Goal: Transaction & Acquisition: Subscribe to service/newsletter

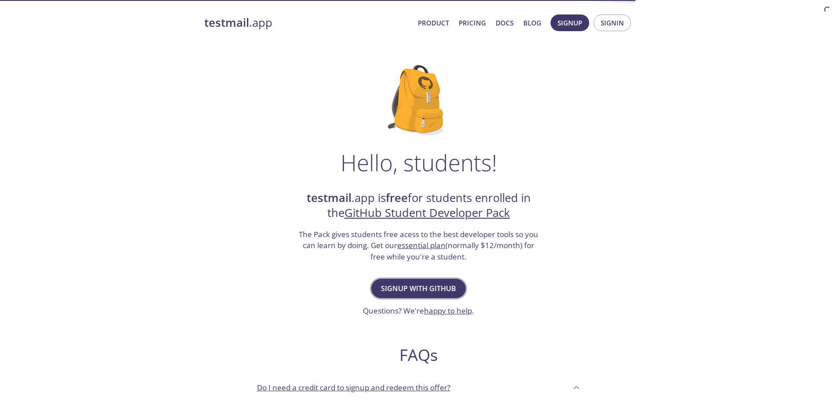
click at [435, 291] on span "Signup with GitHub" at bounding box center [418, 289] width 75 height 12
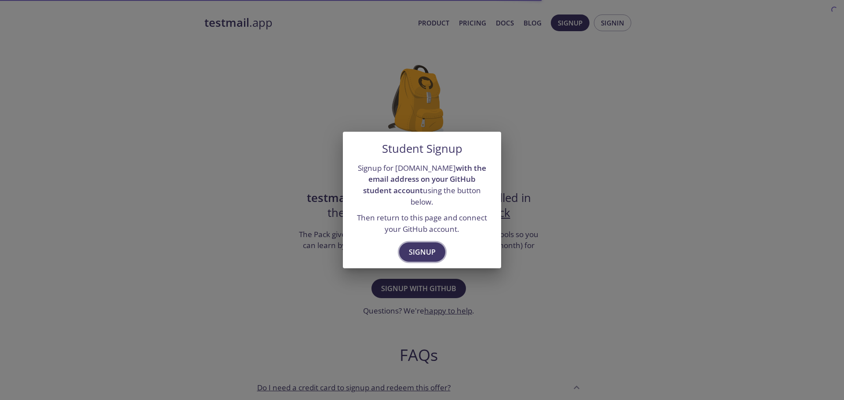
click at [423, 252] on span "Signup" at bounding box center [422, 252] width 27 height 12
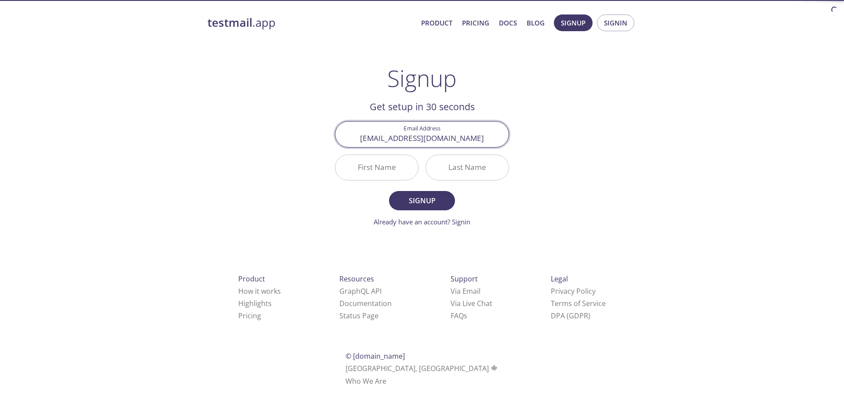
type input "[EMAIL_ADDRESS][DOMAIN_NAME]"
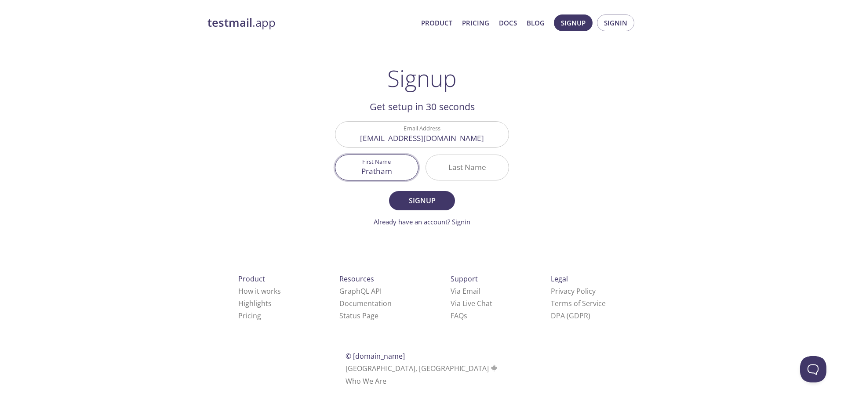
type input "Pratham"
type input "[PERSON_NAME]"
drag, startPoint x: 434, startPoint y: 196, endPoint x: 449, endPoint y: 197, distance: 15.5
click at [434, 196] on span "Signup" at bounding box center [422, 201] width 47 height 12
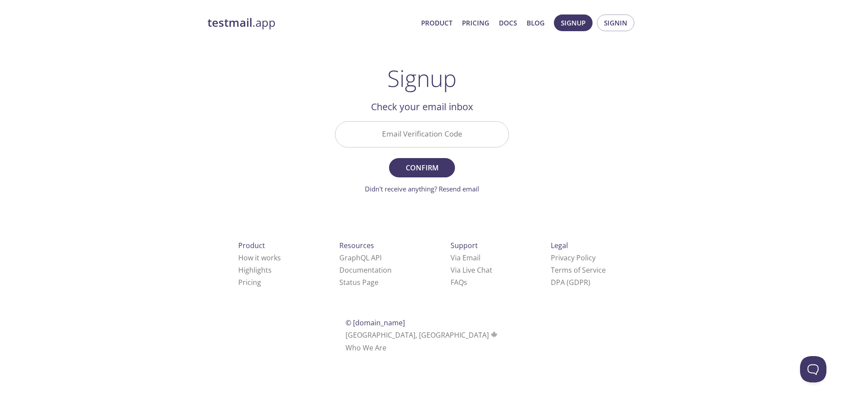
click at [389, 127] on input "Email Verification Code" at bounding box center [421, 134] width 173 height 25
paste input "Z3QYDLR"
type input "Z3QYDLR"
click at [426, 165] on span "Confirm" at bounding box center [422, 168] width 47 height 12
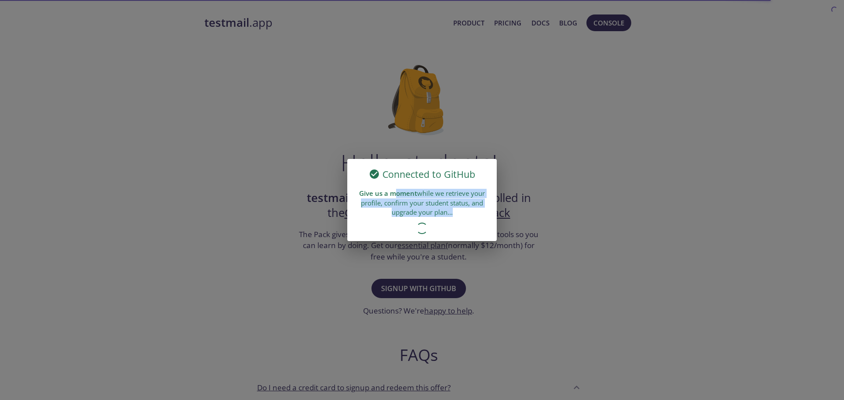
drag, startPoint x: 403, startPoint y: 199, endPoint x: 450, endPoint y: 222, distance: 52.9
click at [450, 222] on div "Connected to GitHub Give us a moment while we retrieve your profile, confirm yo…" at bounding box center [421, 200] width 149 height 82
click at [446, 216] on div "Give us a moment while we retrieve your profile, confirm your student status, a…" at bounding box center [421, 203] width 149 height 35
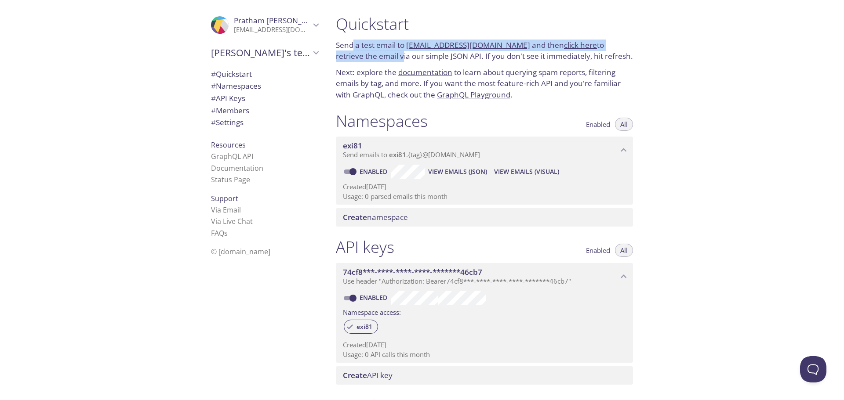
drag, startPoint x: 352, startPoint y: 45, endPoint x: 378, endPoint y: 61, distance: 30.2
click at [378, 61] on p "Send a test email to [EMAIL_ADDRESS][DOMAIN_NAME] and then click here to retrie…" at bounding box center [484, 51] width 297 height 22
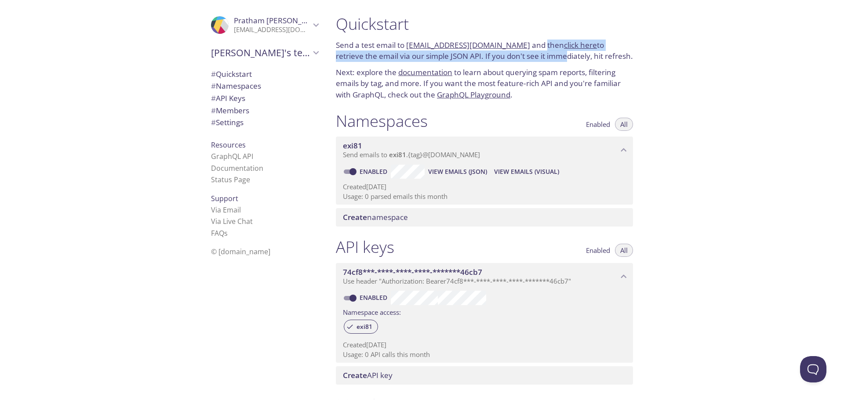
drag, startPoint x: 530, startPoint y: 45, endPoint x: 535, endPoint y: 58, distance: 13.6
click at [535, 58] on p "Send a test email to [EMAIL_ADDRESS][DOMAIN_NAME] and then click here to retrie…" at bounding box center [484, 51] width 297 height 22
drag, startPoint x: 353, startPoint y: 59, endPoint x: 456, endPoint y: 60, distance: 102.9
click at [456, 60] on p "Send a test email to [EMAIL_ADDRESS][DOMAIN_NAME] and then click here to retrie…" at bounding box center [484, 51] width 297 height 22
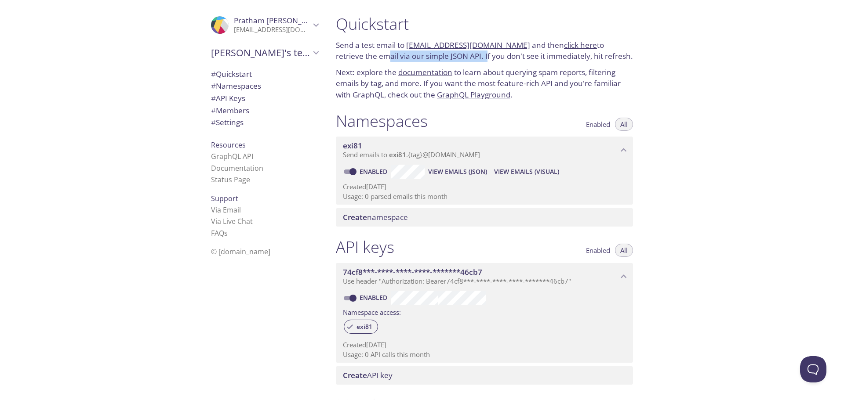
click at [456, 60] on p "Send a test email to [EMAIL_ADDRESS][DOMAIN_NAME] and then click here to retrie…" at bounding box center [484, 51] width 297 height 22
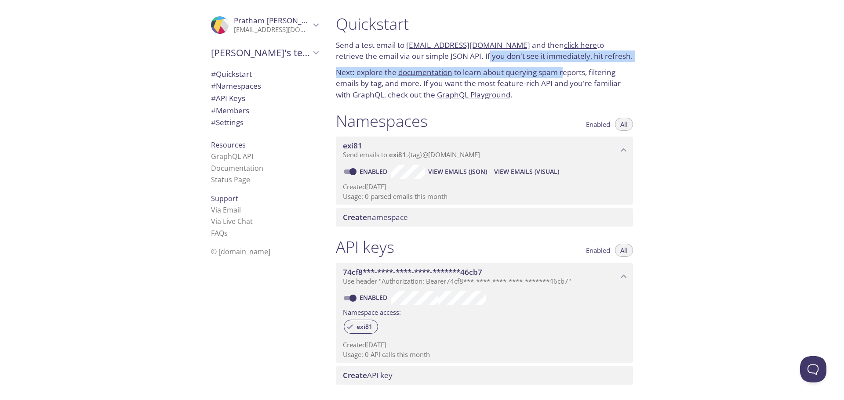
drag, startPoint x: 459, startPoint y: 58, endPoint x: 573, endPoint y: 63, distance: 114.0
click at [568, 66] on div "Quickstart Send a test email to [EMAIL_ADDRESS][DOMAIN_NAME] and then click her…" at bounding box center [484, 57] width 311 height 97
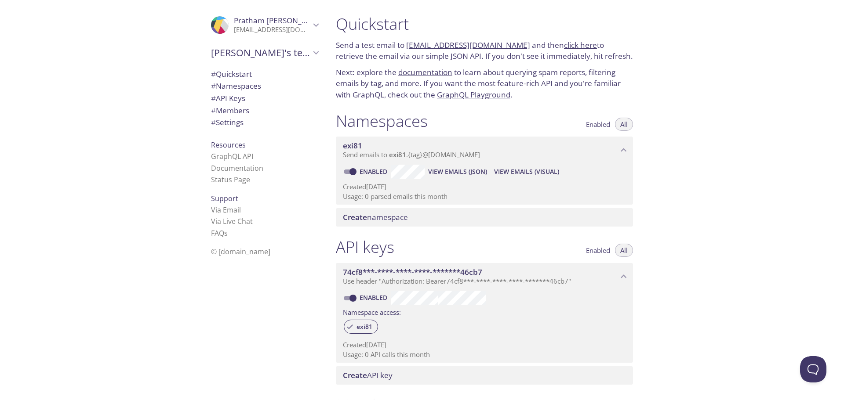
click at [573, 63] on div "Quickstart Send a test email to [EMAIL_ADDRESS][DOMAIN_NAME] and then click her…" at bounding box center [484, 57] width 311 height 97
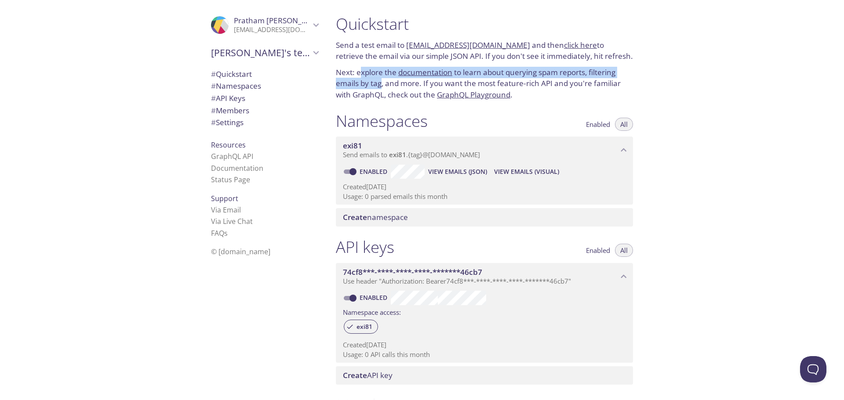
drag, startPoint x: 362, startPoint y: 73, endPoint x: 384, endPoint y: 85, distance: 25.0
click at [384, 85] on p "Next: explore the documentation to learn about querying spam reports, filtering…" at bounding box center [484, 84] width 297 height 34
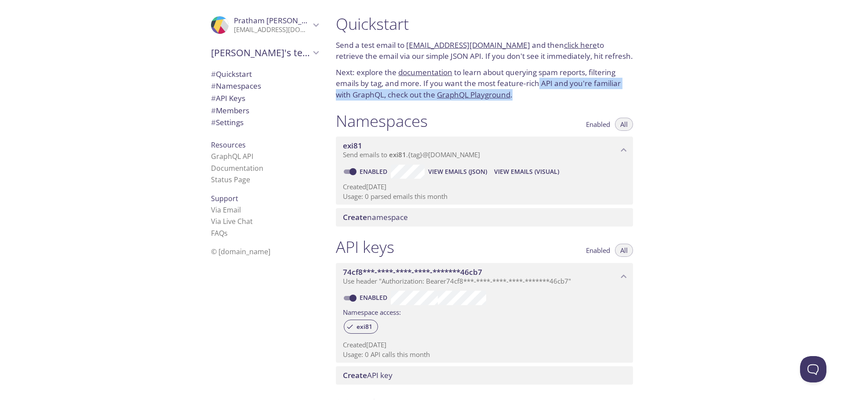
drag, startPoint x: 541, startPoint y: 85, endPoint x: 551, endPoint y: 90, distance: 11.0
click at [551, 90] on p "Next: explore the documentation to learn about querying spam reports, filtering…" at bounding box center [484, 84] width 297 height 34
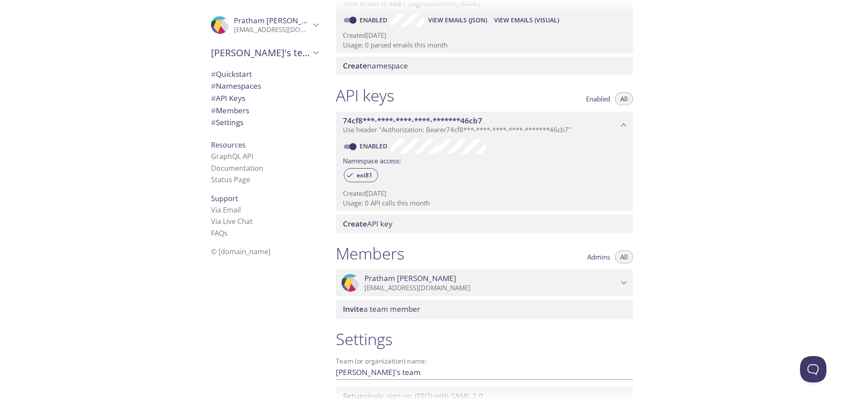
scroll to position [93, 0]
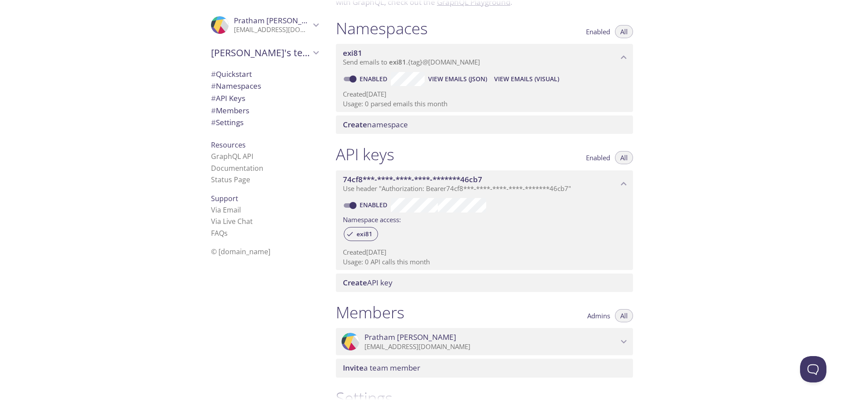
click at [421, 186] on span "Use header "Authorization: Bearer 74cf8***-****-****-****-*******46cb7 "" at bounding box center [457, 188] width 228 height 9
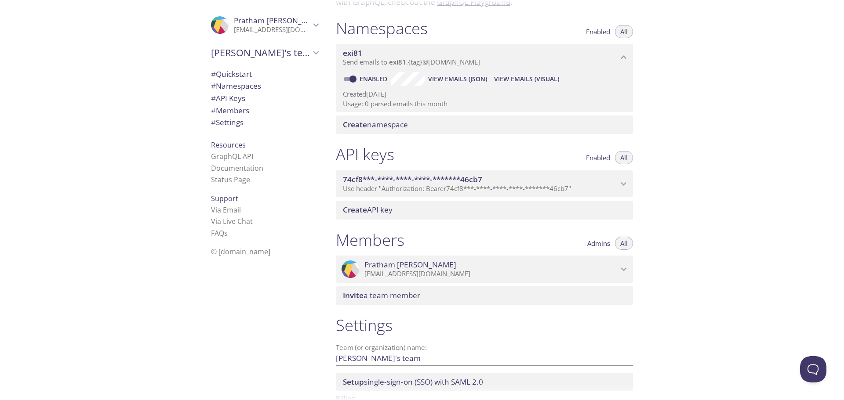
click at [422, 186] on span "Use header "Authorization: Bearer 74cf8***-****-****-****-*******46cb7 "" at bounding box center [457, 188] width 228 height 9
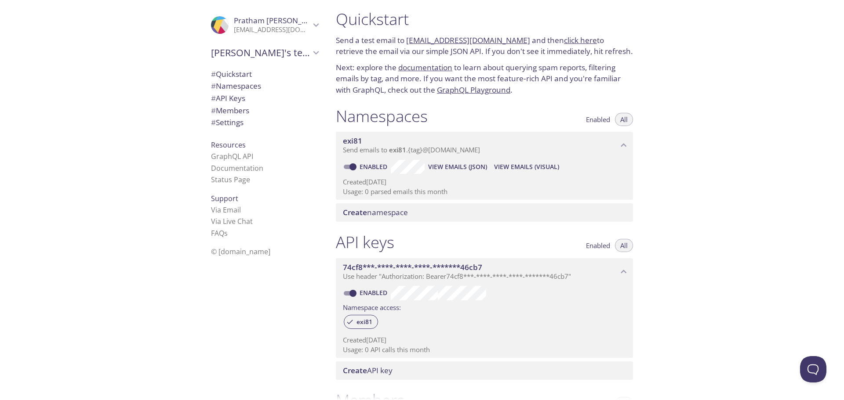
scroll to position [0, 0]
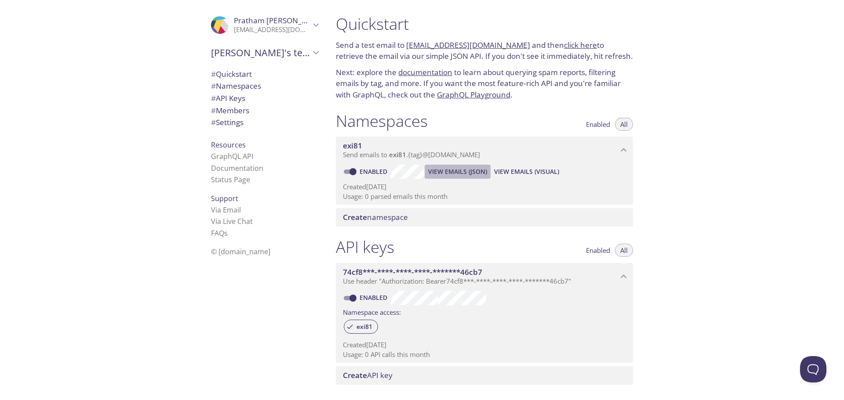
click at [460, 171] on span "View Emails (JSON)" at bounding box center [457, 172] width 59 height 11
click at [366, 144] on span "exi81" at bounding box center [480, 146] width 275 height 10
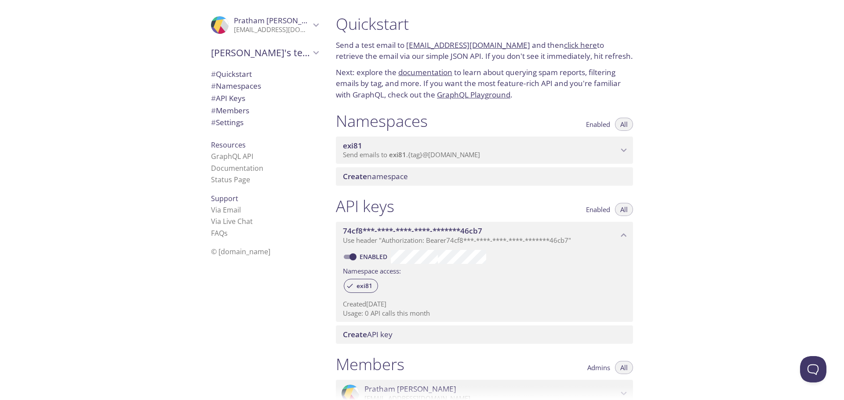
click at [365, 144] on span "exi81" at bounding box center [480, 146] width 275 height 10
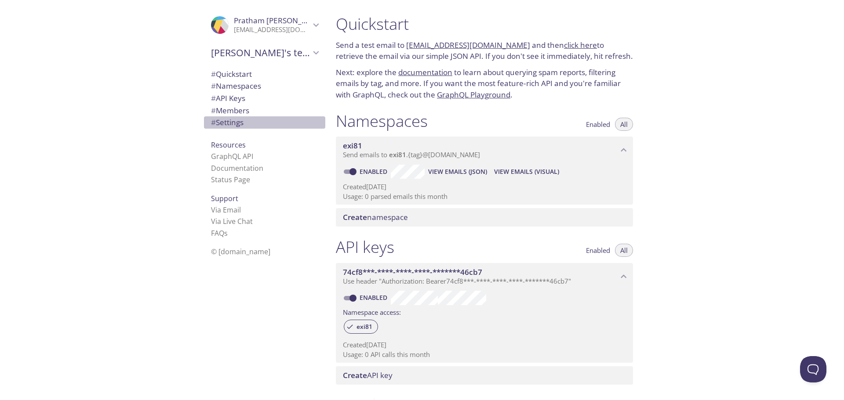
click at [234, 120] on span "# Settings" at bounding box center [227, 122] width 33 height 10
click at [509, 168] on span "View Emails (Visual)" at bounding box center [526, 172] width 65 height 11
click at [310, 25] on icon "Pratham Sadana" at bounding box center [315, 24] width 11 height 11
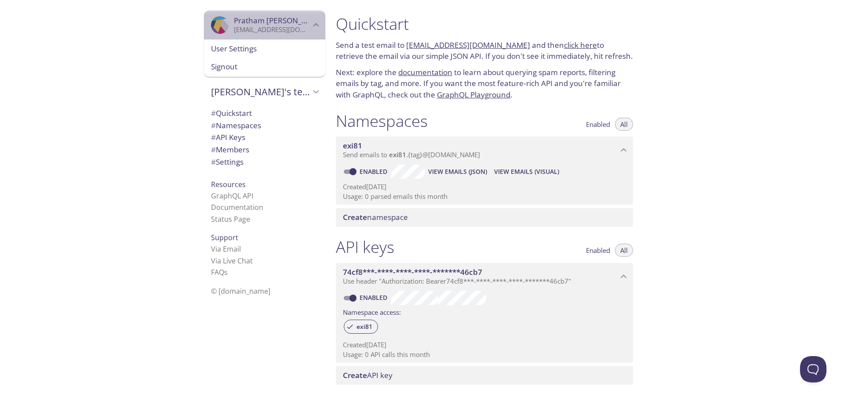
click at [310, 26] on icon "Pratham Sadana" at bounding box center [315, 24] width 11 height 11
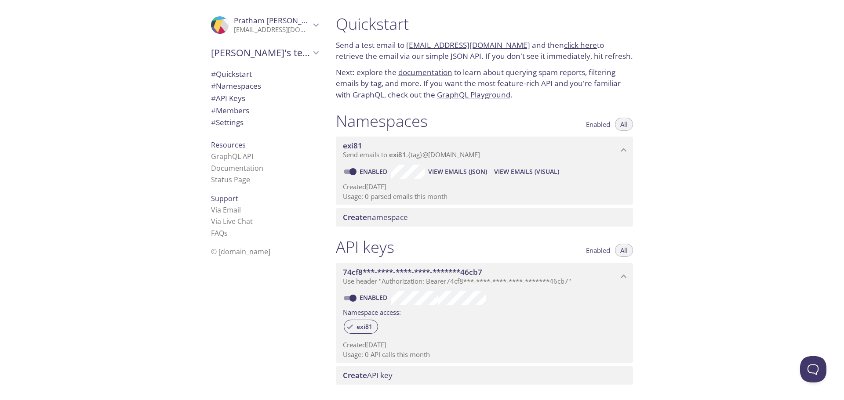
click at [237, 94] on span "# API Keys" at bounding box center [228, 98] width 34 height 10
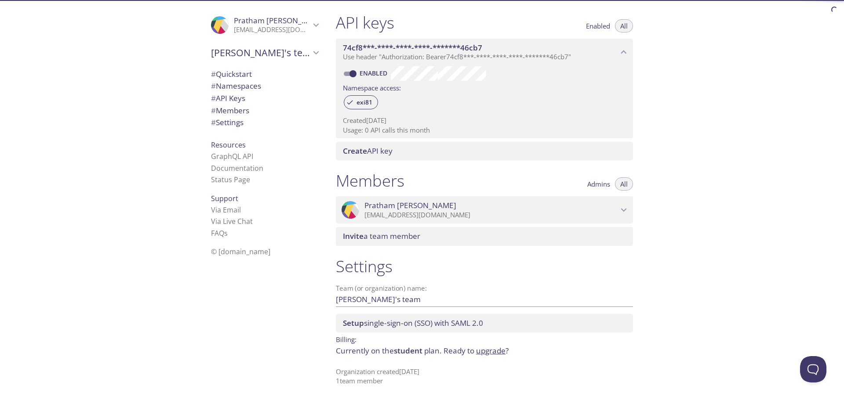
click at [241, 108] on span "# Members" at bounding box center [230, 111] width 38 height 10
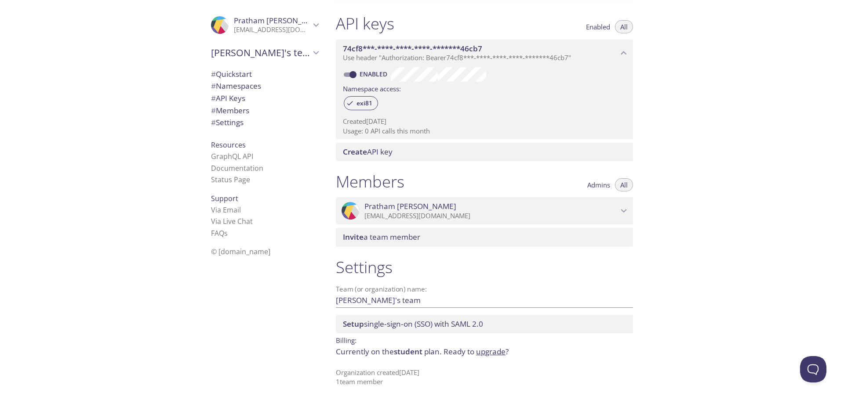
click at [242, 85] on span "# Namespaces" at bounding box center [236, 86] width 50 height 10
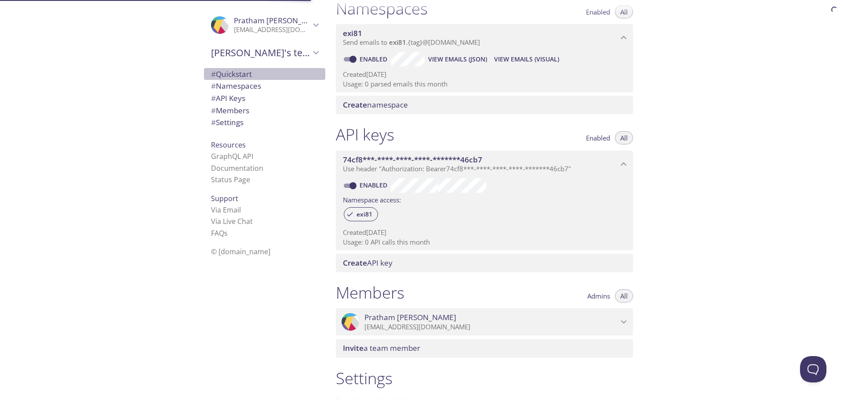
click at [240, 75] on span "# Quickstart" at bounding box center [231, 74] width 41 height 10
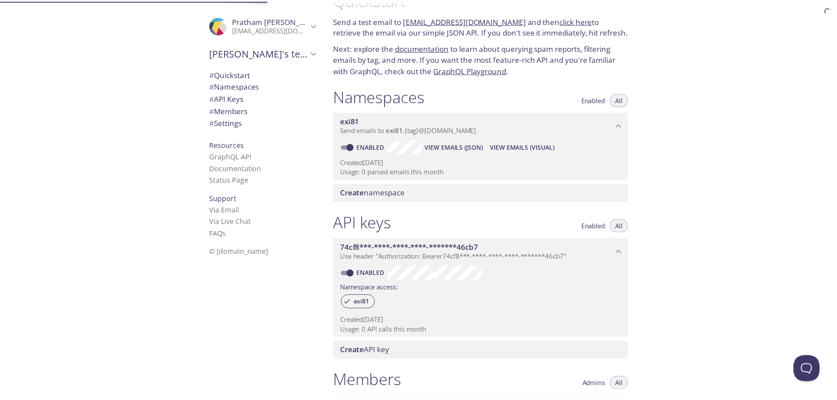
scroll to position [14, 0]
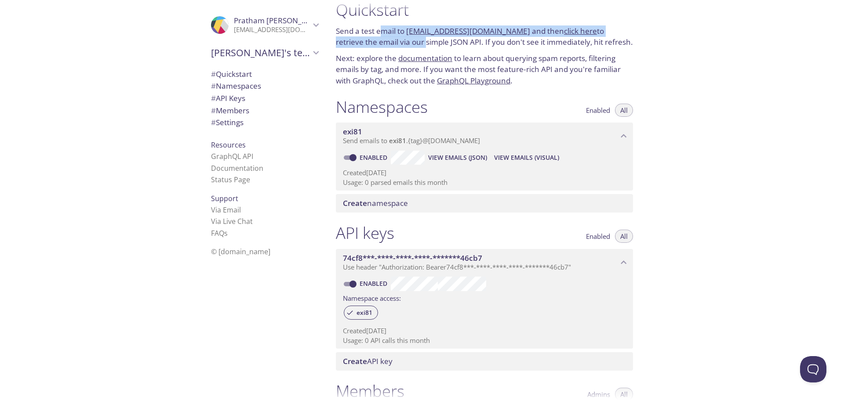
drag, startPoint x: 380, startPoint y: 31, endPoint x: 395, endPoint y: 41, distance: 17.7
click at [395, 41] on p "Send a test email to [EMAIL_ADDRESS][DOMAIN_NAME] and then click here to retrie…" at bounding box center [484, 36] width 297 height 22
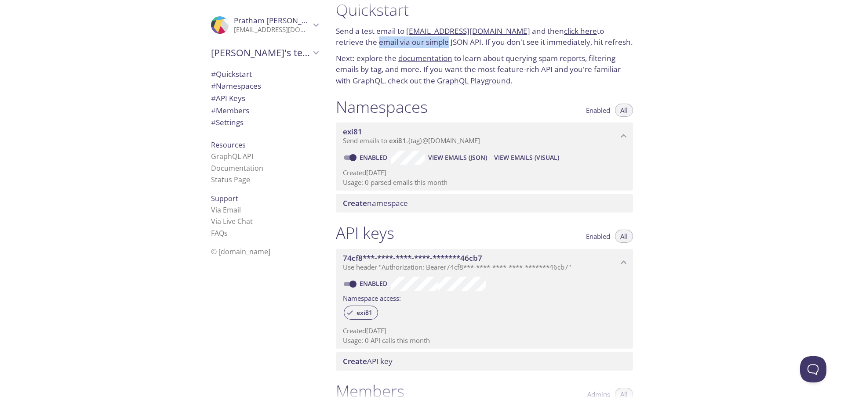
drag, startPoint x: 347, startPoint y: 44, endPoint x: 443, endPoint y: 49, distance: 96.4
click at [443, 49] on div "Quickstart Send a test email to [EMAIL_ADDRESS][DOMAIN_NAME] and then click her…" at bounding box center [484, 43] width 311 height 97
click at [518, 29] on p "Send a test email to [EMAIL_ADDRESS][DOMAIN_NAME] and then click here to retrie…" at bounding box center [484, 36] width 297 height 22
drag, startPoint x: 371, startPoint y: 46, endPoint x: 436, endPoint y: 45, distance: 65.1
click at [436, 45] on p "Send a test email to [EMAIL_ADDRESS][DOMAIN_NAME] and then click here to retrie…" at bounding box center [484, 36] width 297 height 22
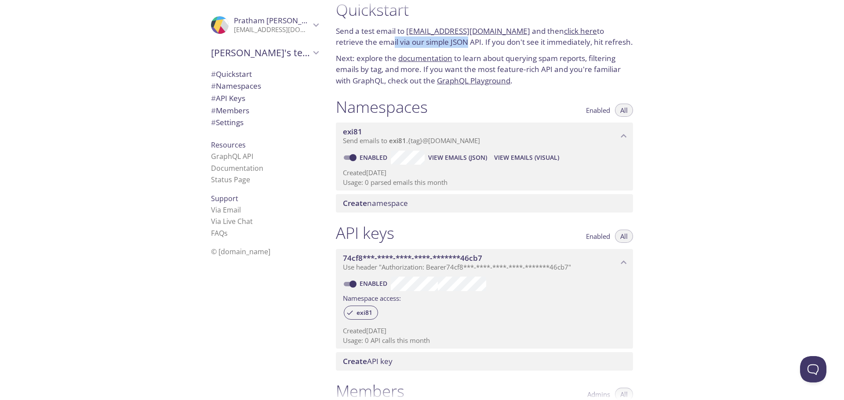
click at [436, 45] on p "Send a test email to [EMAIL_ADDRESS][DOMAIN_NAME] and then click here to retrie…" at bounding box center [484, 36] width 297 height 22
drag, startPoint x: 461, startPoint y: 44, endPoint x: 500, endPoint y: 45, distance: 39.1
click at [495, 45] on p "Send a test email to [EMAIL_ADDRESS][DOMAIN_NAME] and then click here to retrie…" at bounding box center [484, 36] width 297 height 22
click at [500, 45] on p "Send a test email to [EMAIL_ADDRESS][DOMAIN_NAME] and then click here to retrie…" at bounding box center [484, 36] width 297 height 22
drag, startPoint x: 491, startPoint y: 43, endPoint x: 552, endPoint y: 44, distance: 60.7
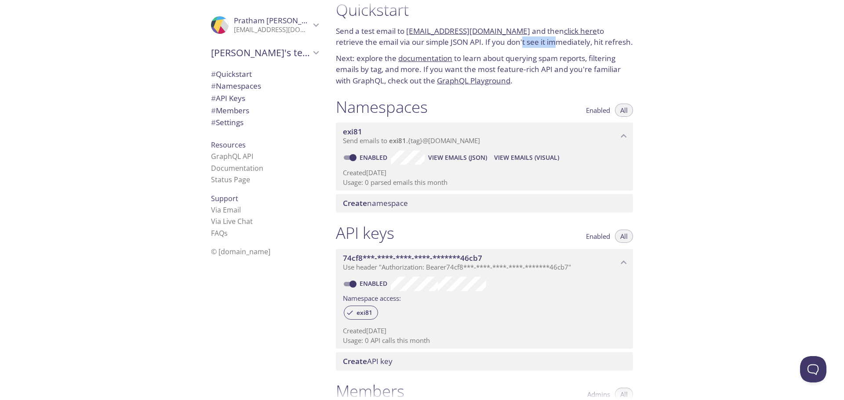
click at [548, 44] on p "Send a test email to [EMAIL_ADDRESS][DOMAIN_NAME] and then click here to retrie…" at bounding box center [484, 36] width 297 height 22
click at [560, 44] on p "Send a test email to [EMAIL_ADDRESS][DOMAIN_NAME] and then click here to retrie…" at bounding box center [484, 36] width 297 height 22
drag, startPoint x: 371, startPoint y: 58, endPoint x: 386, endPoint y: 65, distance: 17.1
click at [386, 65] on p "Next: explore the documentation to learn about querying spam reports, filtering…" at bounding box center [484, 70] width 297 height 34
click at [390, 70] on p "Next: explore the documentation to learn about querying spam reports, filtering…" at bounding box center [484, 70] width 297 height 34
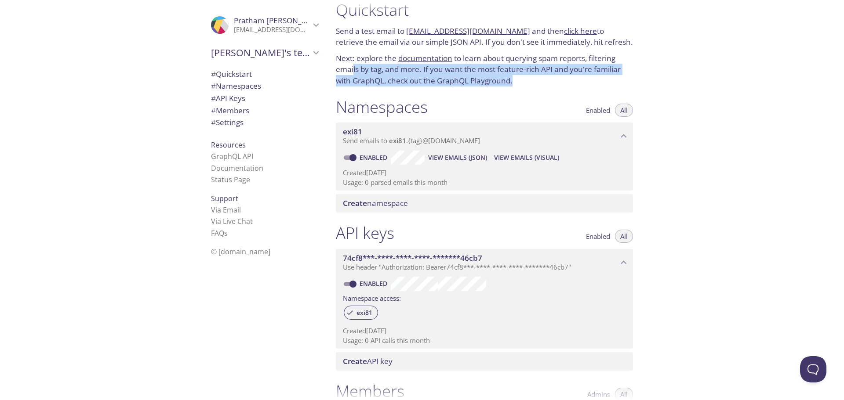
drag, startPoint x: 357, startPoint y: 69, endPoint x: 573, endPoint y: 76, distance: 216.4
click at [573, 76] on p "Next: explore the documentation to learn about querying spam reports, filtering…" at bounding box center [484, 70] width 297 height 34
click at [579, 77] on p "Next: explore the documentation to learn about querying spam reports, filtering…" at bounding box center [484, 70] width 297 height 34
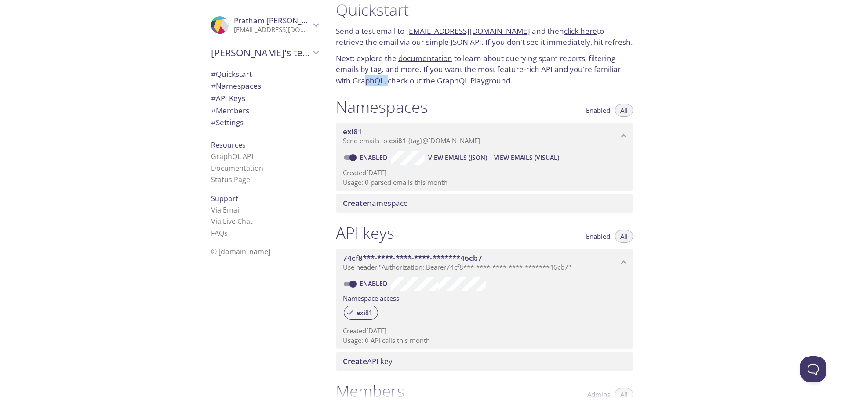
drag, startPoint x: 367, startPoint y: 82, endPoint x: 396, endPoint y: 84, distance: 28.6
click at [394, 84] on p "Next: explore the documentation to learn about querying spam reports, filtering…" at bounding box center [484, 70] width 297 height 34
click at [397, 84] on p "Next: explore the documentation to learn about querying spam reports, filtering…" at bounding box center [484, 70] width 297 height 34
click at [380, 205] on span "Create namespace" at bounding box center [375, 203] width 65 height 10
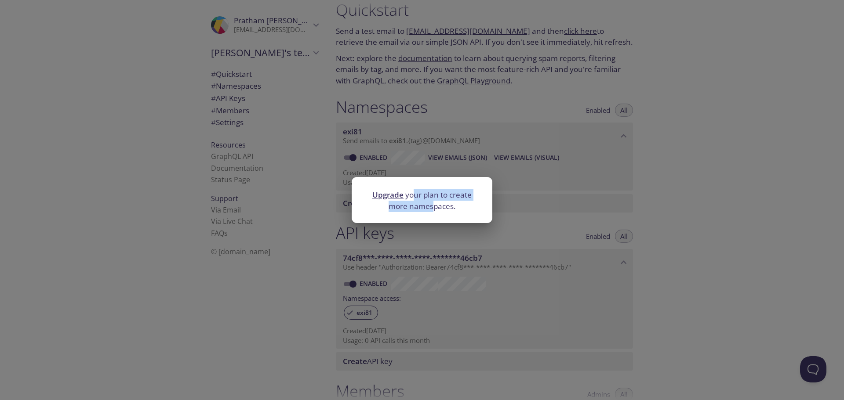
drag, startPoint x: 415, startPoint y: 196, endPoint x: 436, endPoint y: 213, distance: 27.3
click at [436, 213] on div "Upgrade your plan to create more namespaces." at bounding box center [422, 201] width 141 height 24
click at [387, 196] on link "Upgrade" at bounding box center [387, 195] width 31 height 10
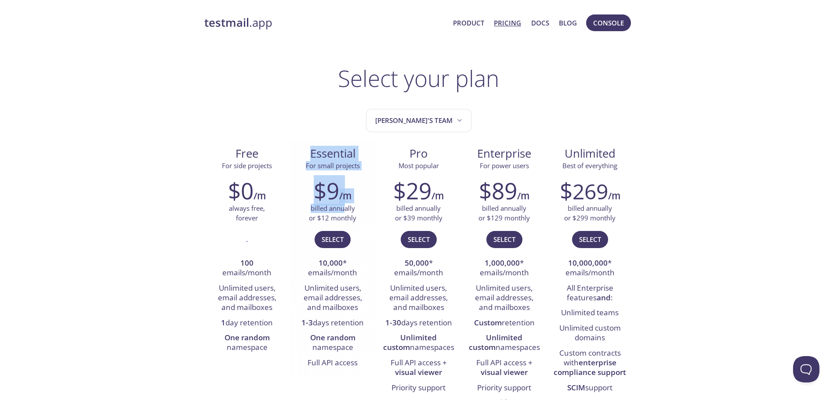
drag, startPoint x: 326, startPoint y: 181, endPoint x: 348, endPoint y: 217, distance: 42.2
click at [348, 216] on div "Essential For small projects $9 /m billed annually or $12 monthly Select 10,000…" at bounding box center [333, 257] width 86 height 237
click at [340, 290] on li "Unlimited users, email addresses, and mailboxes" at bounding box center [333, 298] width 73 height 35
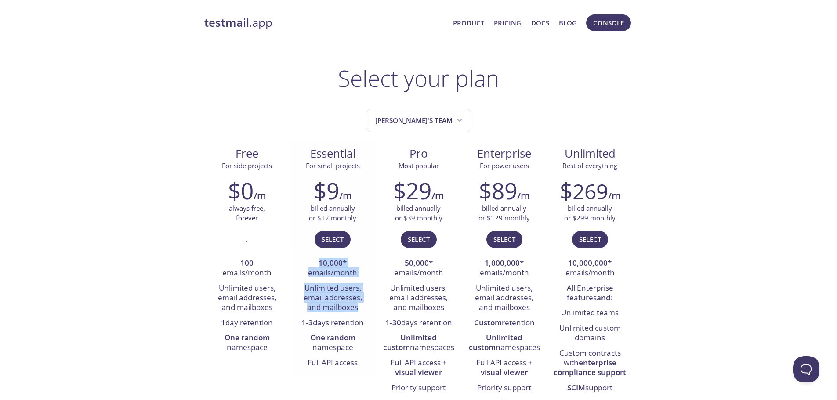
drag, startPoint x: 321, startPoint y: 270, endPoint x: 362, endPoint y: 311, distance: 57.8
click at [362, 311] on ul "10,000 * emails/month Unlimited users, email addresses, and mailboxes 1-3 days …" at bounding box center [333, 313] width 73 height 115
click at [362, 311] on li "Unlimited users, email addresses, and mailboxes" at bounding box center [333, 298] width 73 height 35
drag, startPoint x: 304, startPoint y: 287, endPoint x: 347, endPoint y: 301, distance: 45.5
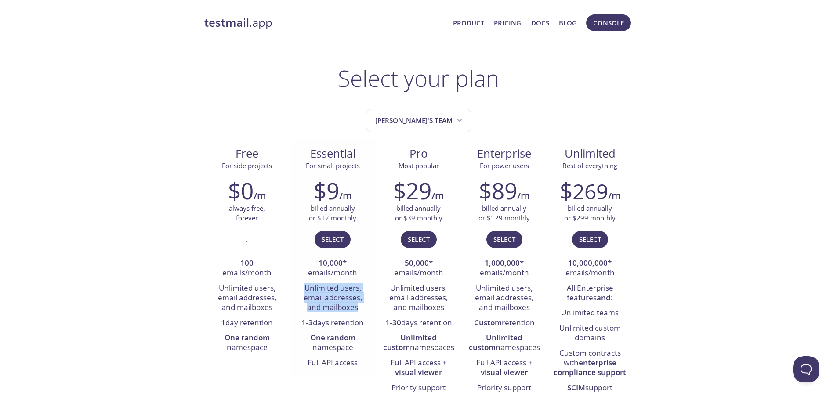
click at [358, 312] on li "Unlimited users, email addresses, and mailboxes" at bounding box center [333, 298] width 73 height 35
click at [314, 285] on li "Unlimited users, email addresses, and mailboxes" at bounding box center [333, 298] width 73 height 35
drag, startPoint x: 323, startPoint y: 298, endPoint x: 351, endPoint y: 301, distance: 28.8
click at [351, 301] on li "Unlimited users, email addresses, and mailboxes" at bounding box center [333, 298] width 73 height 35
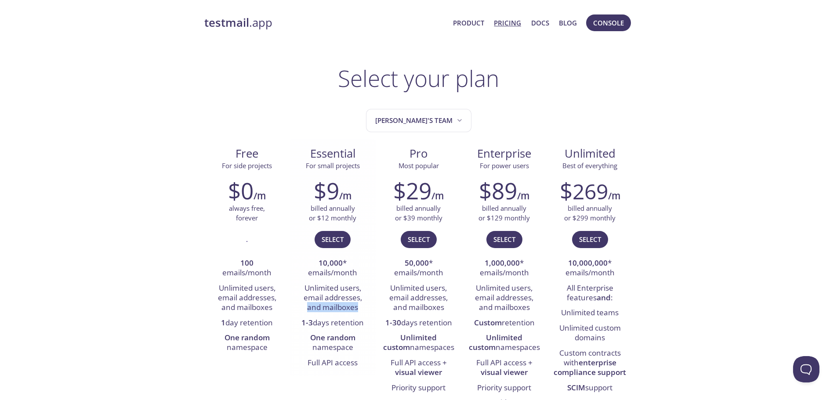
drag, startPoint x: 306, startPoint y: 309, endPoint x: 358, endPoint y: 311, distance: 51.9
click at [358, 311] on li "Unlimited users, email addresses, and mailboxes" at bounding box center [333, 298] width 73 height 35
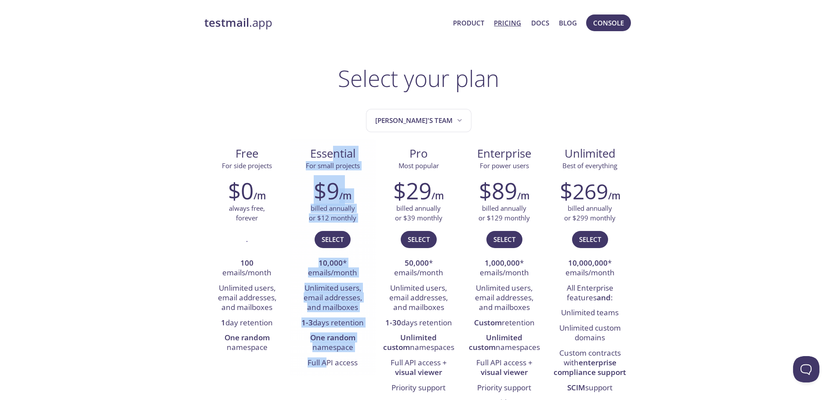
drag, startPoint x: 325, startPoint y: 345, endPoint x: 335, endPoint y: 144, distance: 200.7
click at [335, 144] on div "Essential For small projects $9 /m billed annually or $12 monthly Select 10,000…" at bounding box center [333, 257] width 86 height 237
click at [321, 278] on li "10,000 * emails/month" at bounding box center [333, 268] width 73 height 25
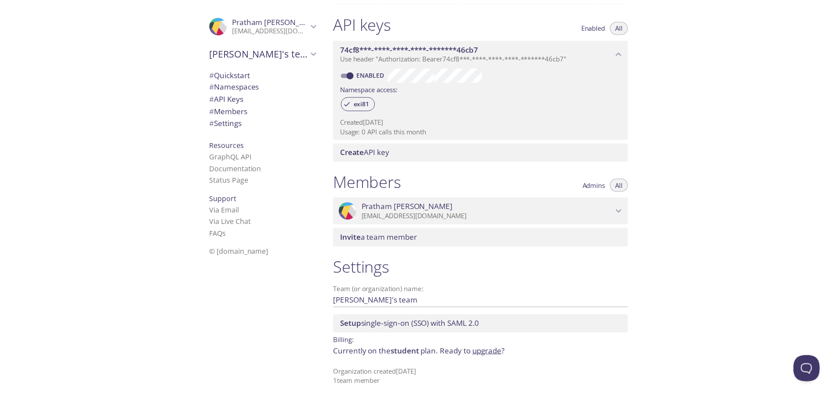
scroll to position [225, 0]
drag, startPoint x: 379, startPoint y: 353, endPoint x: 444, endPoint y: 352, distance: 64.6
click at [444, 352] on p "Currently on the student plan. Ready to upgrade ?" at bounding box center [484, 351] width 297 height 11
click at [478, 353] on link "upgrade" at bounding box center [490, 351] width 29 height 10
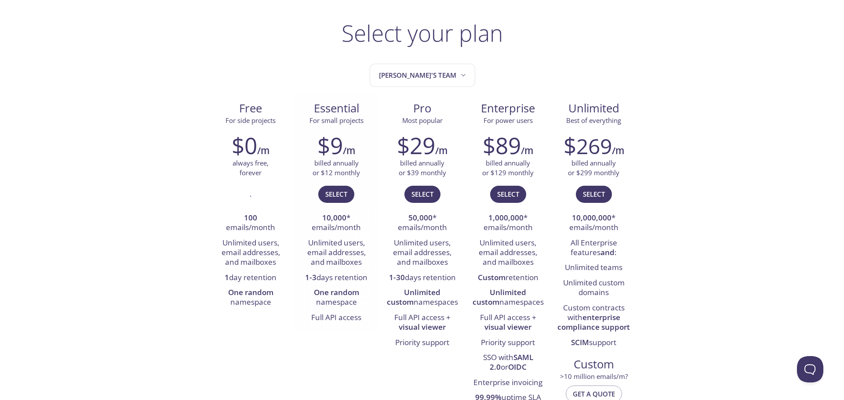
scroll to position [44, 0]
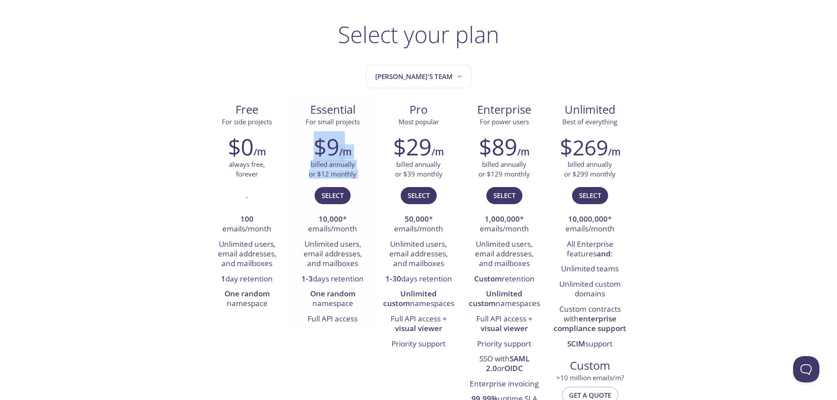
drag, startPoint x: 298, startPoint y: 224, endPoint x: 308, endPoint y: 184, distance: 41.7
click at [301, 213] on div "$9 /m billed annually or $12 monthly Select 10,000 * emails/month Unlimited use…" at bounding box center [333, 230] width 86 height 204
click at [317, 115] on span "Essential" at bounding box center [333, 109] width 72 height 15
click at [323, 190] on span "Select" at bounding box center [333, 195] width 22 height 11
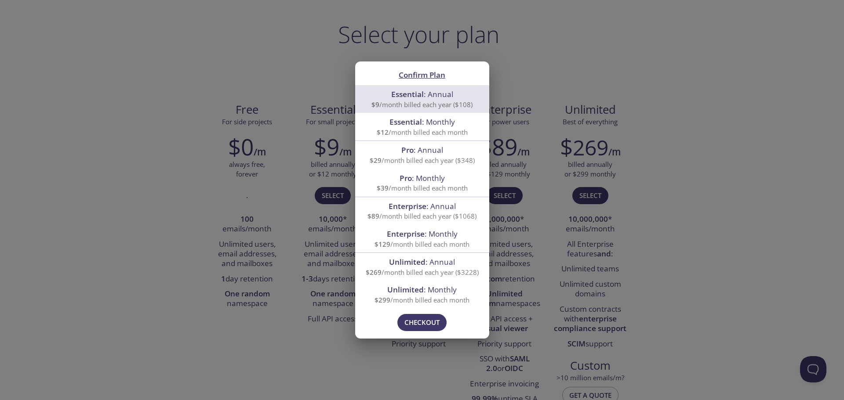
click at [443, 102] on span "$9 /month billed each year ($108)" at bounding box center [421, 104] width 101 height 9
click at [433, 325] on span "Checkout" at bounding box center [421, 322] width 35 height 11
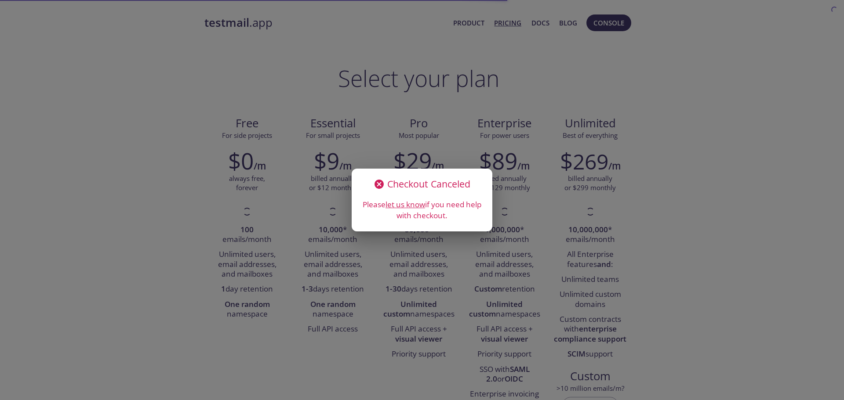
click at [250, 130] on div "Checkout Canceled Please let us know if you need help with checkout." at bounding box center [422, 200] width 844 height 400
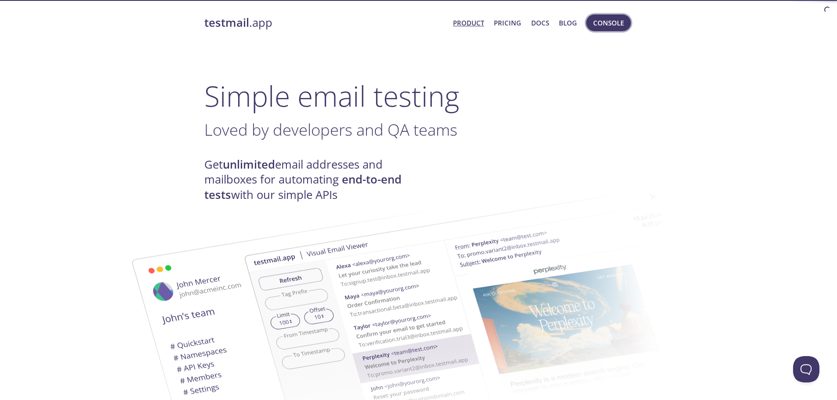
click at [599, 24] on span "Console" at bounding box center [608, 22] width 31 height 11
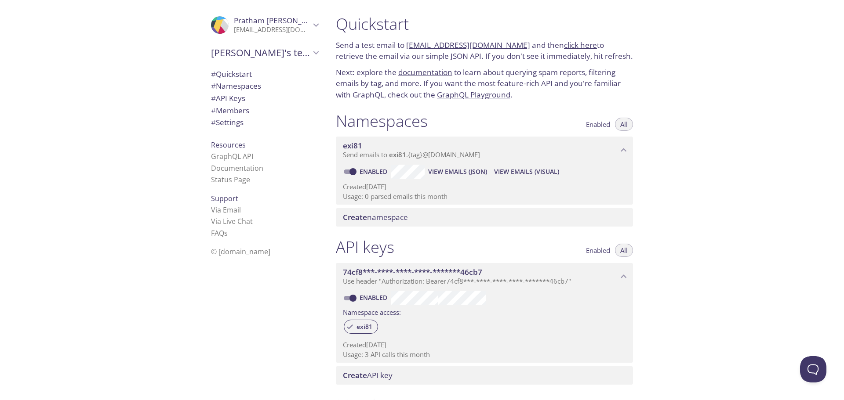
click at [409, 218] on span "Create namespace" at bounding box center [486, 218] width 287 height 10
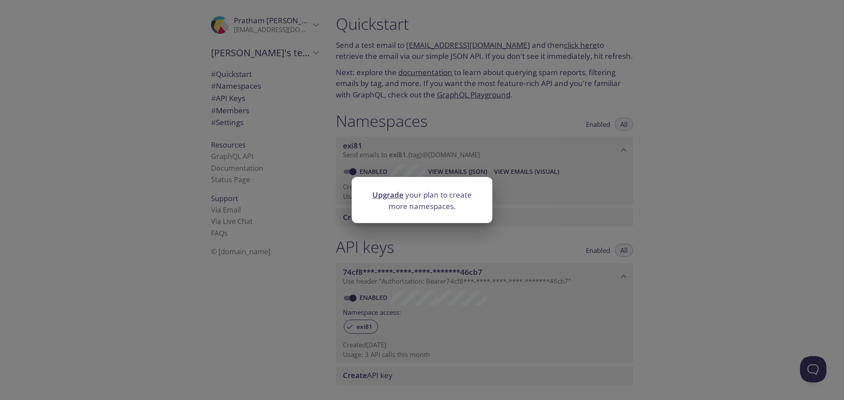
click at [519, 244] on div "Upgrade your plan to create more namespaces." at bounding box center [422, 200] width 844 height 400
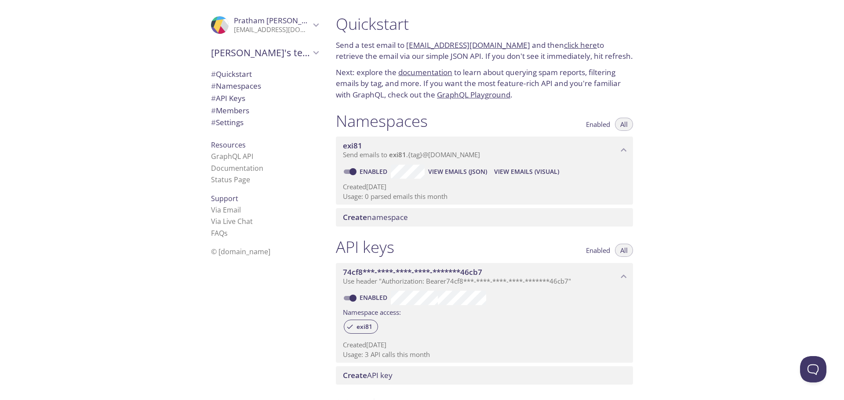
click at [600, 124] on span "Enabled" at bounding box center [598, 124] width 24 height 0
click at [356, 172] on input "Enabled" at bounding box center [353, 172] width 32 height 11
checkbox input "false"
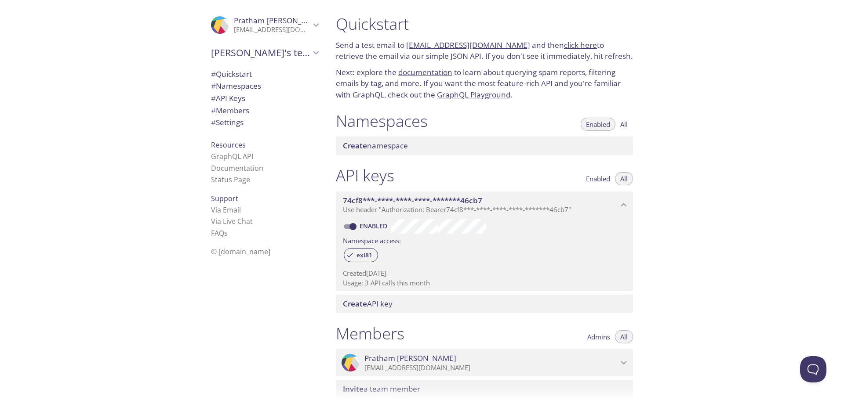
click at [627, 124] on span "All" at bounding box center [623, 124] width 7 height 0
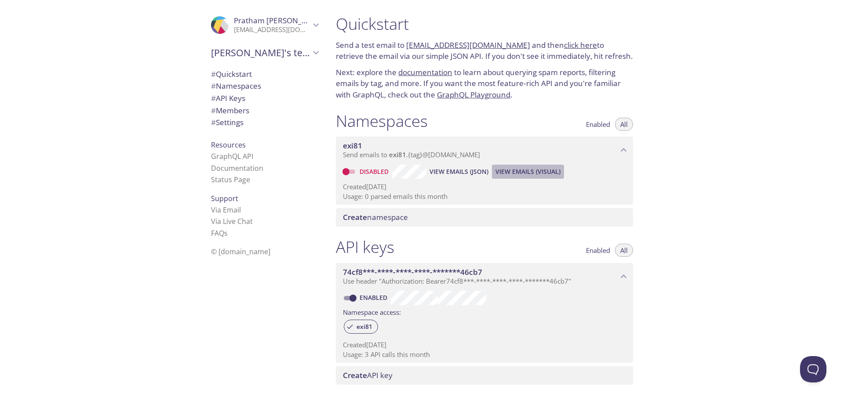
click at [542, 170] on span "View Emails (Visual)" at bounding box center [527, 172] width 65 height 11
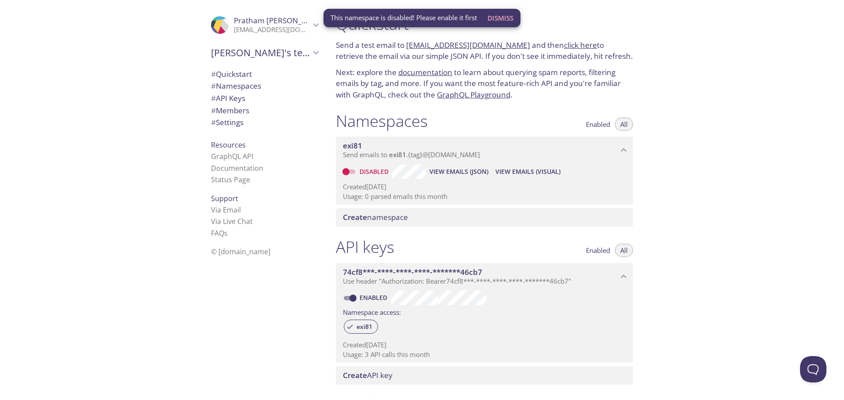
click at [364, 168] on link "Disabled" at bounding box center [375, 171] width 34 height 8
click at [362, 168] on input "Disabled" at bounding box center [346, 172] width 32 height 11
checkbox input "true"
click at [528, 173] on span "View Emails (Visual)" at bounding box center [526, 172] width 65 height 11
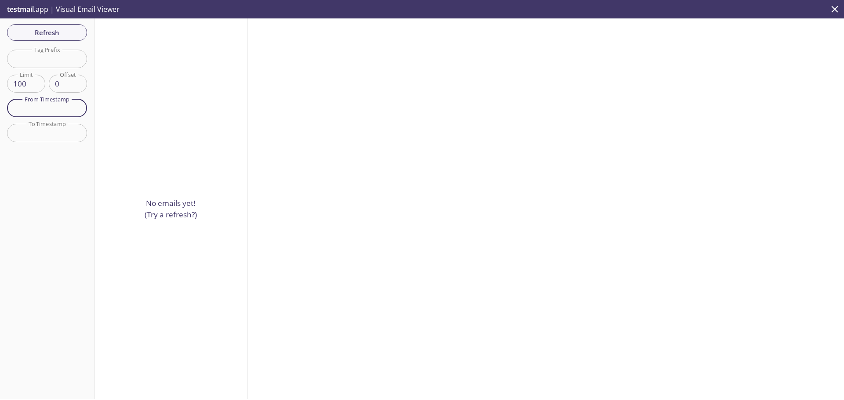
click at [61, 114] on input "text" at bounding box center [47, 108] width 80 height 18
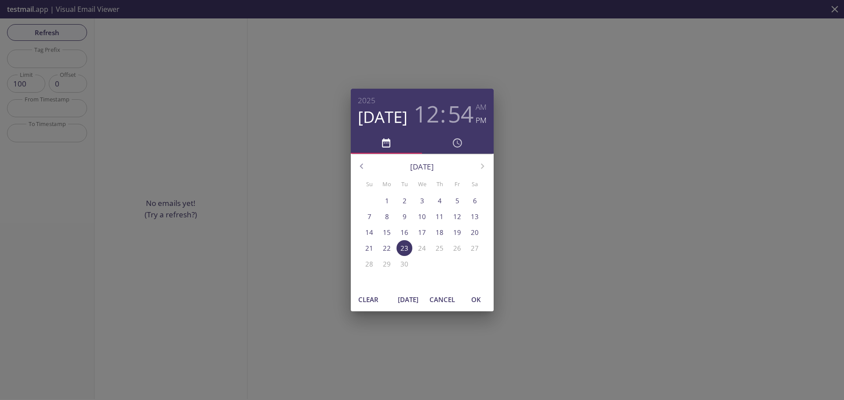
click at [60, 137] on div "2025 Sep 23 12 : 54 AM PM September 2025 Su Mo Tu We Th Fr Sa 31 1 2 3 4 5 6 7 …" at bounding box center [422, 200] width 844 height 400
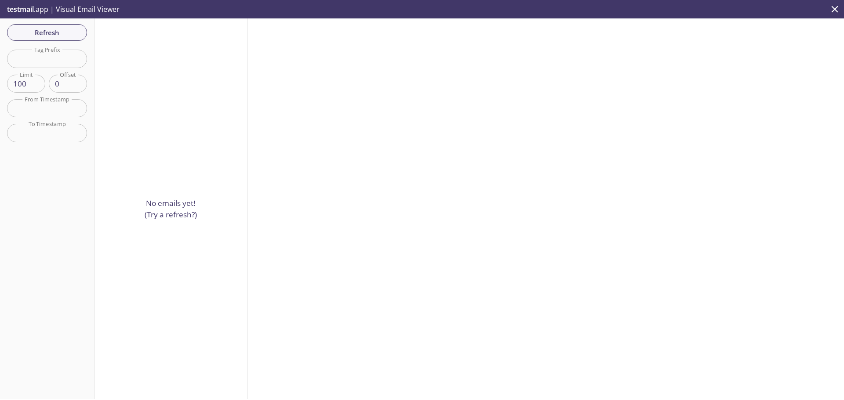
drag, startPoint x: 44, startPoint y: 5, endPoint x: 187, endPoint y: 10, distance: 143.0
click at [185, 10] on div "testmail .app | Visual Email Viewer" at bounding box center [422, 9] width 844 height 18
click at [187, 10] on div "testmail .app | Visual Email Viewer" at bounding box center [422, 9] width 844 height 18
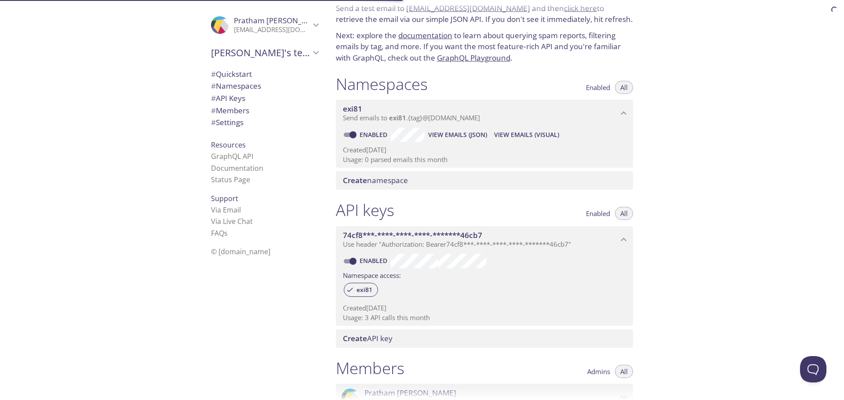
scroll to position [88, 0]
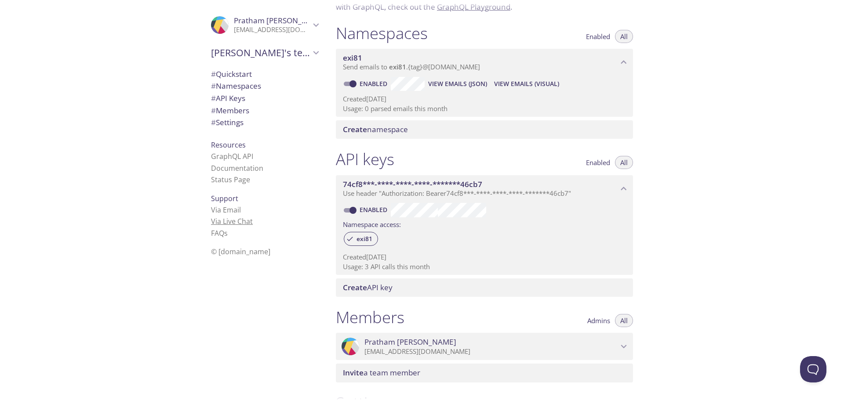
click at [227, 220] on link "Via Live Chat" at bounding box center [232, 222] width 42 height 10
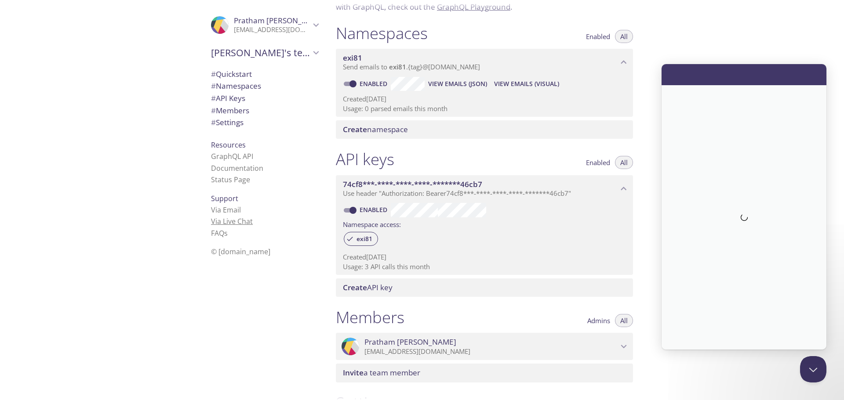
scroll to position [0, 0]
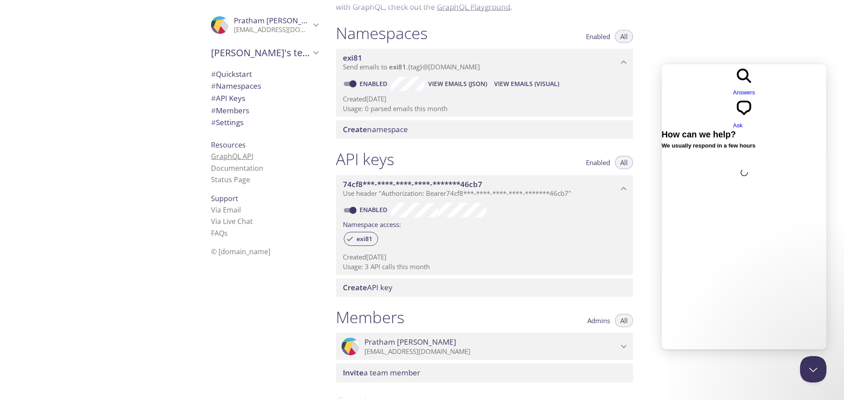
click at [239, 157] on link "GraphQL API" at bounding box center [232, 157] width 42 height 10
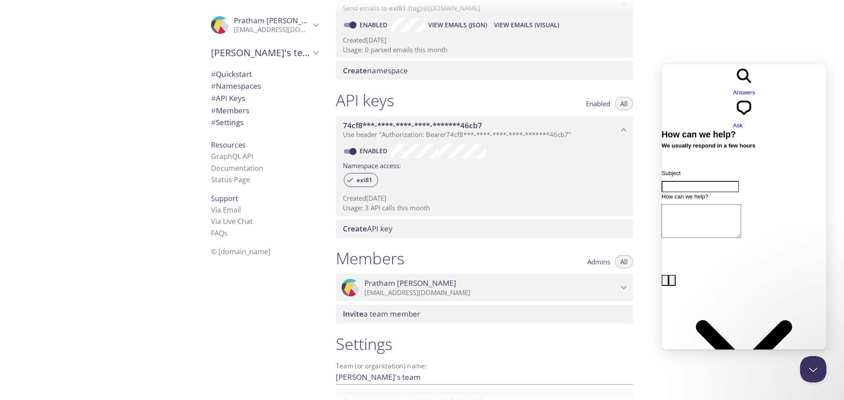
scroll to position [225, 0]
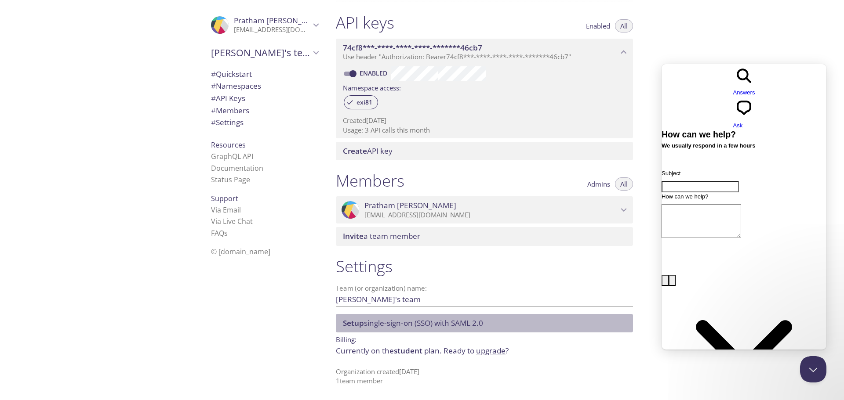
click at [463, 328] on span "Setup single-sign-on (SSO) with SAML 2.0" at bounding box center [413, 323] width 140 height 10
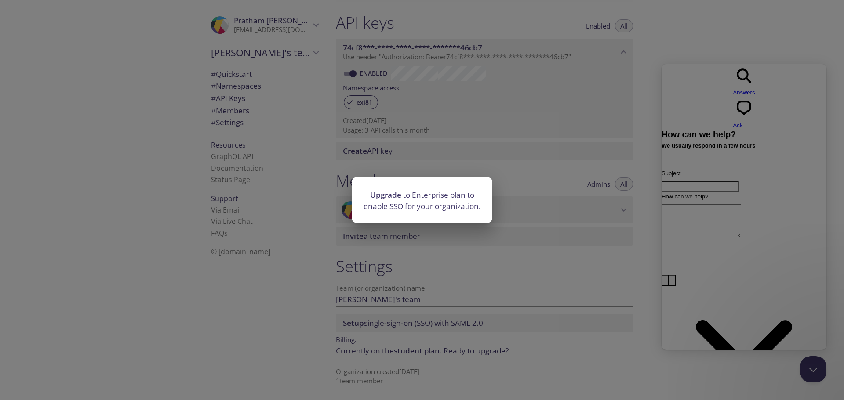
click at [453, 279] on div "Upgrade to Enterprise plan to enable SSO for your organization." at bounding box center [422, 200] width 844 height 400
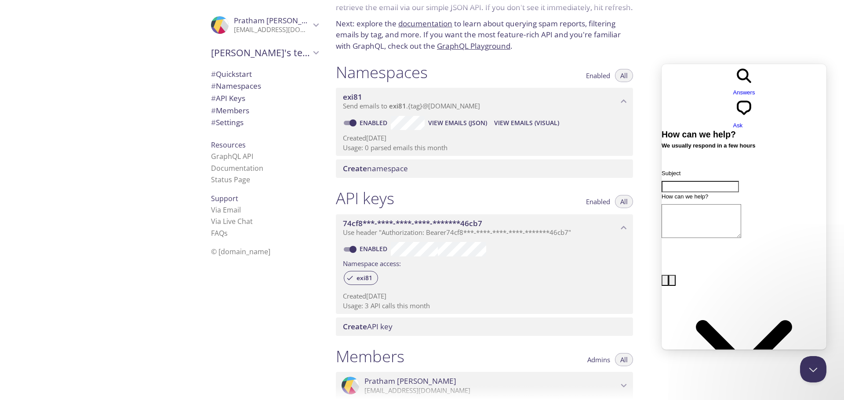
scroll to position [0, 0]
